Goal: Navigation & Orientation: Find specific page/section

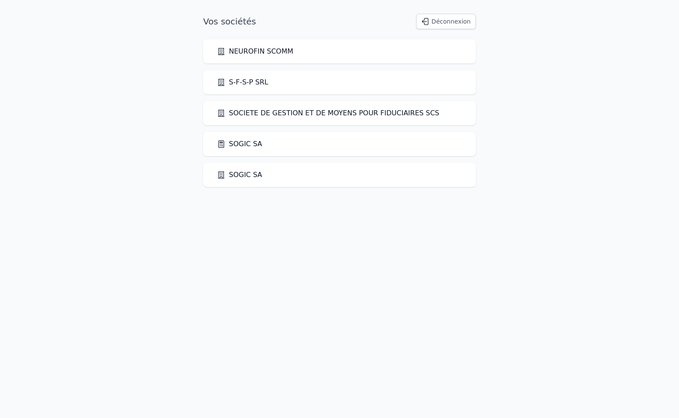
click at [242, 143] on link "SOGIC SA" at bounding box center [239, 144] width 45 height 10
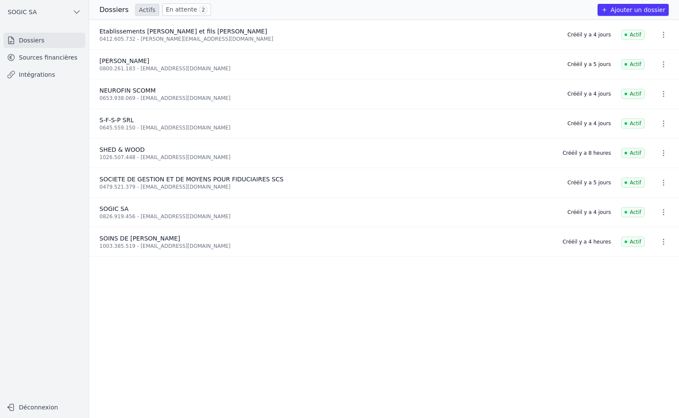
click at [175, 10] on link "En attente 2" at bounding box center [186, 9] width 48 height 12
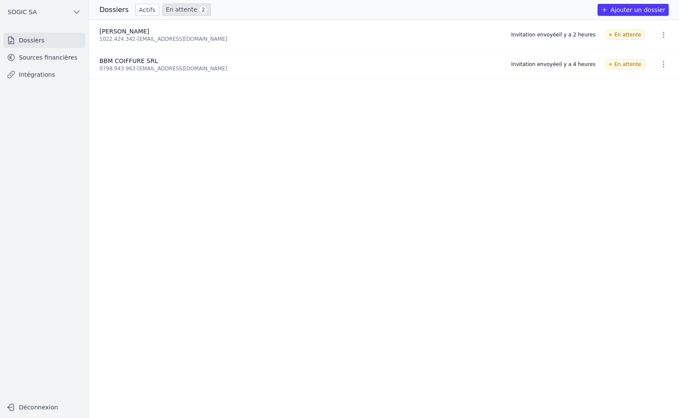
click at [37, 58] on link "Sources financières" at bounding box center [44, 57] width 82 height 15
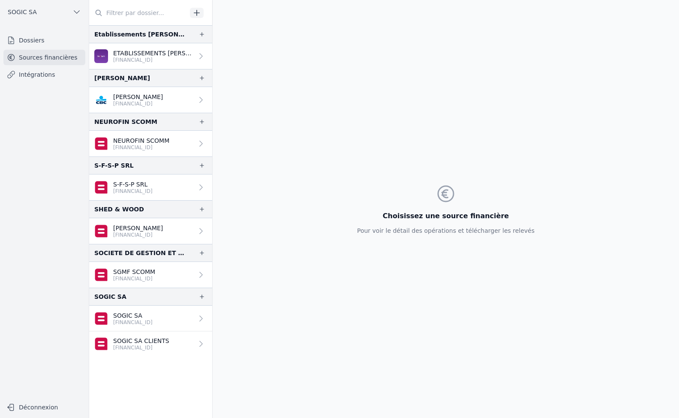
click at [32, 73] on link "Intégrations" at bounding box center [44, 74] width 82 height 15
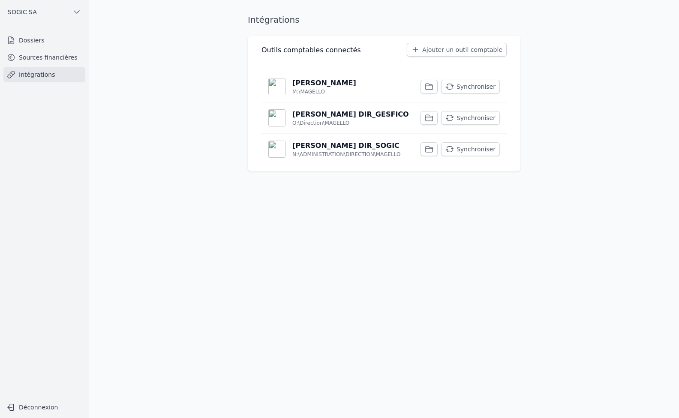
click at [27, 44] on link "Dossiers" at bounding box center [44, 40] width 82 height 15
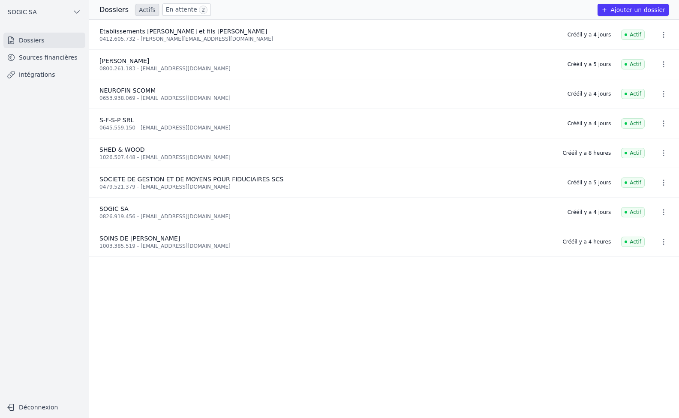
click at [661, 241] on icon "button" at bounding box center [663, 241] width 9 height 9
click at [174, 12] on div at bounding box center [339, 209] width 679 height 418
click at [175, 9] on link "En attente 2" at bounding box center [186, 9] width 48 height 12
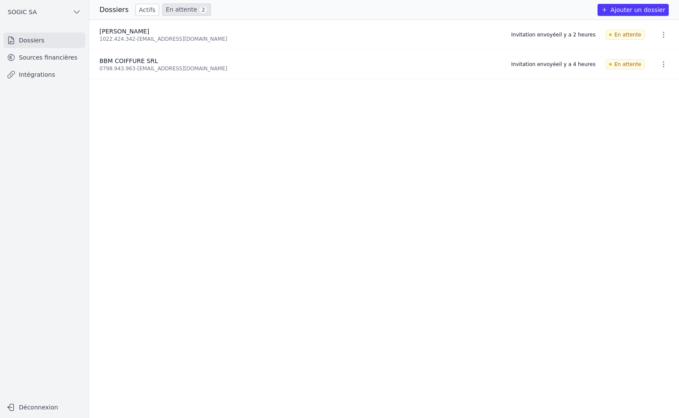
click at [48, 57] on link "Sources financières" at bounding box center [44, 57] width 82 height 15
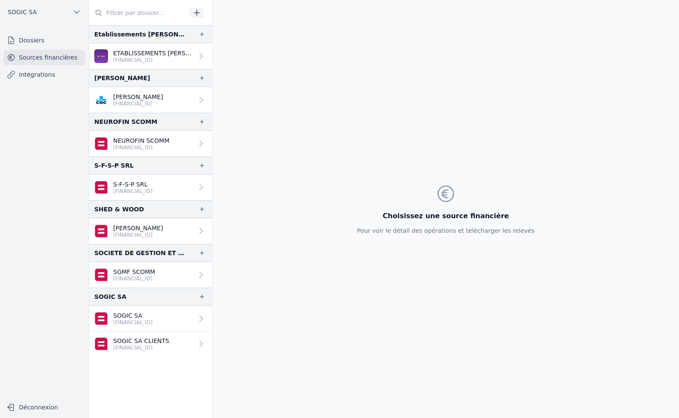
click at [34, 75] on link "Intégrations" at bounding box center [44, 74] width 82 height 15
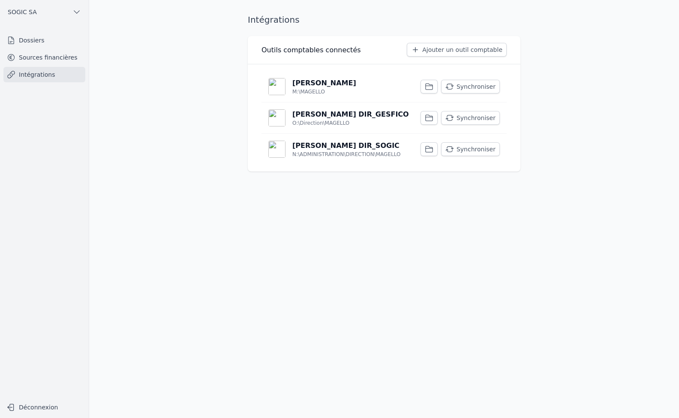
click at [27, 57] on link "Sources financières" at bounding box center [44, 57] width 82 height 15
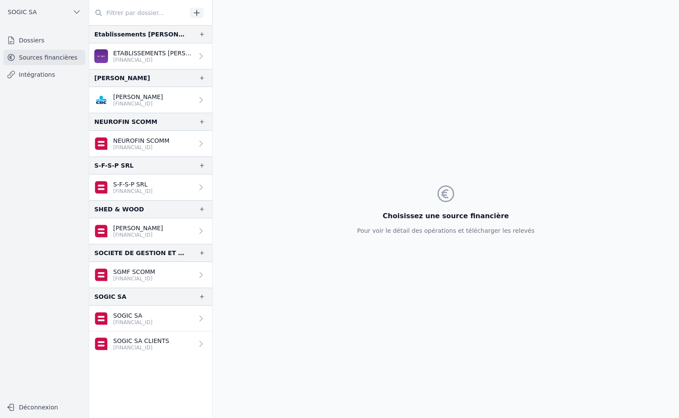
click at [141, 279] on p "BE51 0688 9495 4662" at bounding box center [134, 278] width 42 height 7
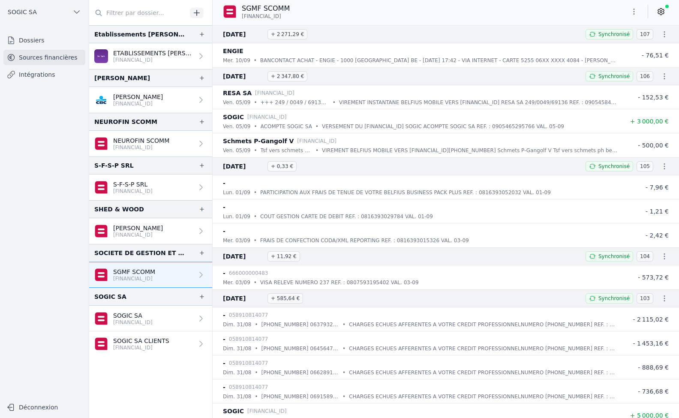
click at [137, 345] on p "BE26 0689 0541 7629" at bounding box center [141, 347] width 56 height 7
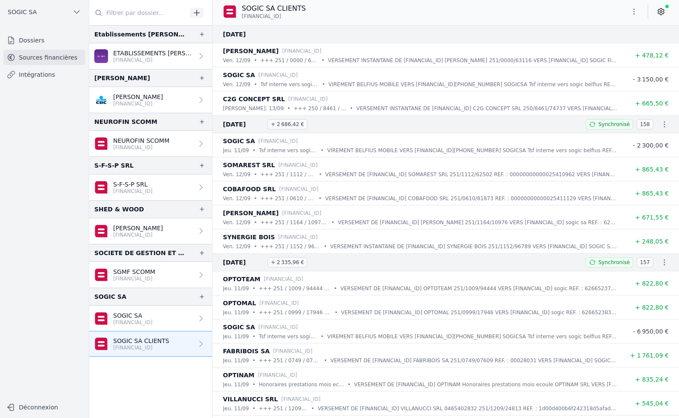
click at [137, 276] on p "BE51 0688 9495 4662" at bounding box center [134, 278] width 42 height 7
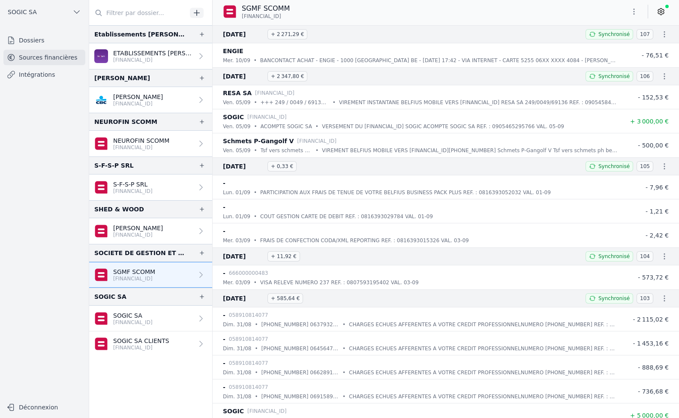
click at [25, 38] on link "Dossiers" at bounding box center [44, 40] width 82 height 15
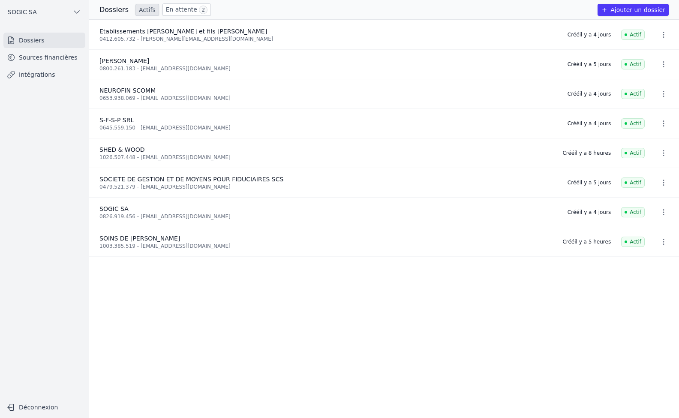
click at [171, 11] on link "En attente 2" at bounding box center [186, 9] width 48 height 12
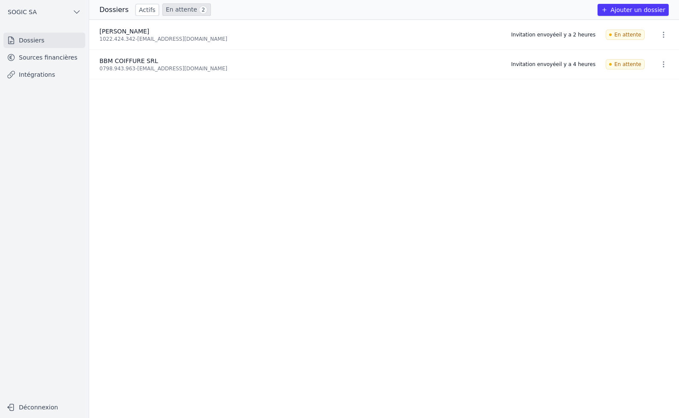
click at [37, 58] on link "Sources financières" at bounding box center [44, 57] width 82 height 15
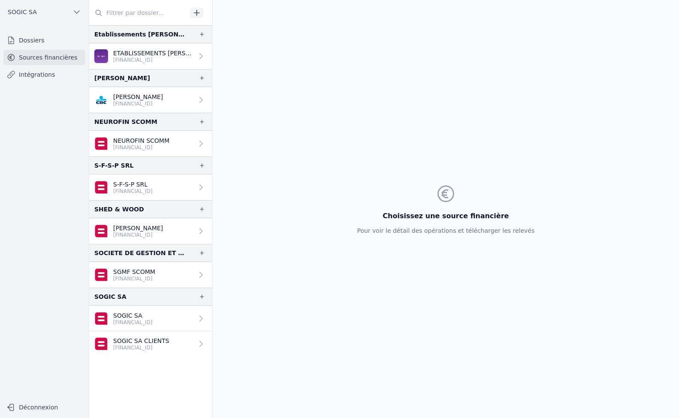
click at [27, 75] on link "Intégrations" at bounding box center [44, 74] width 82 height 15
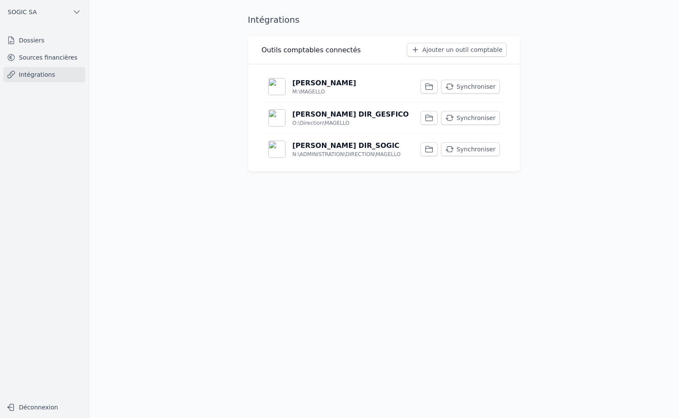
click at [38, 56] on link "Sources financières" at bounding box center [44, 57] width 82 height 15
